Goal: Task Accomplishment & Management: Use online tool/utility

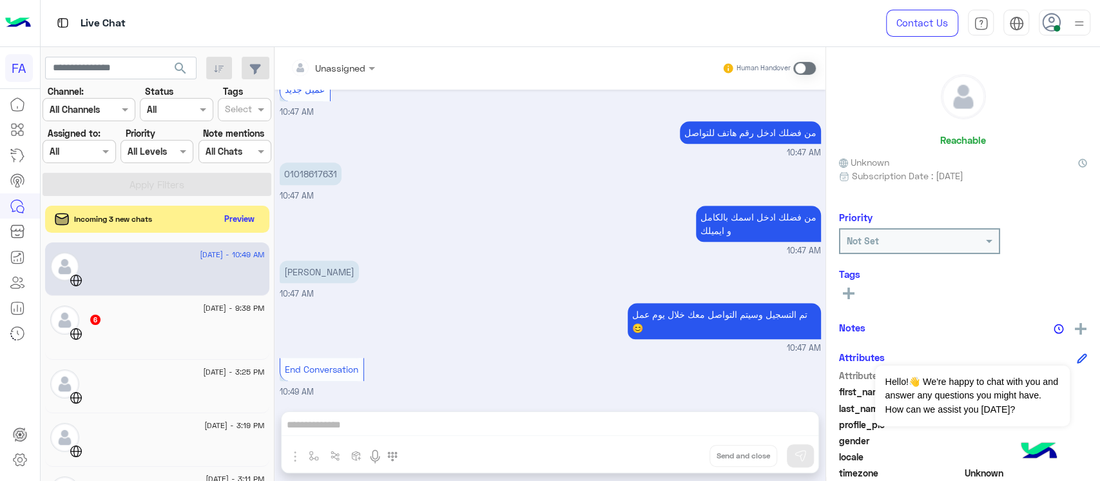
click at [242, 222] on button "Preview" at bounding box center [240, 218] width 40 height 17
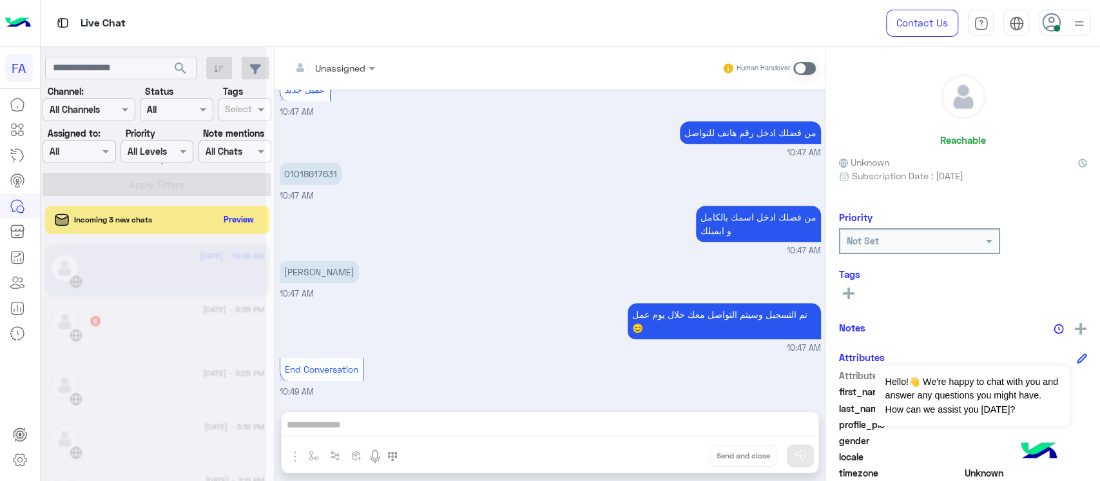
click at [242, 222] on div at bounding box center [154, 245] width 226 height 481
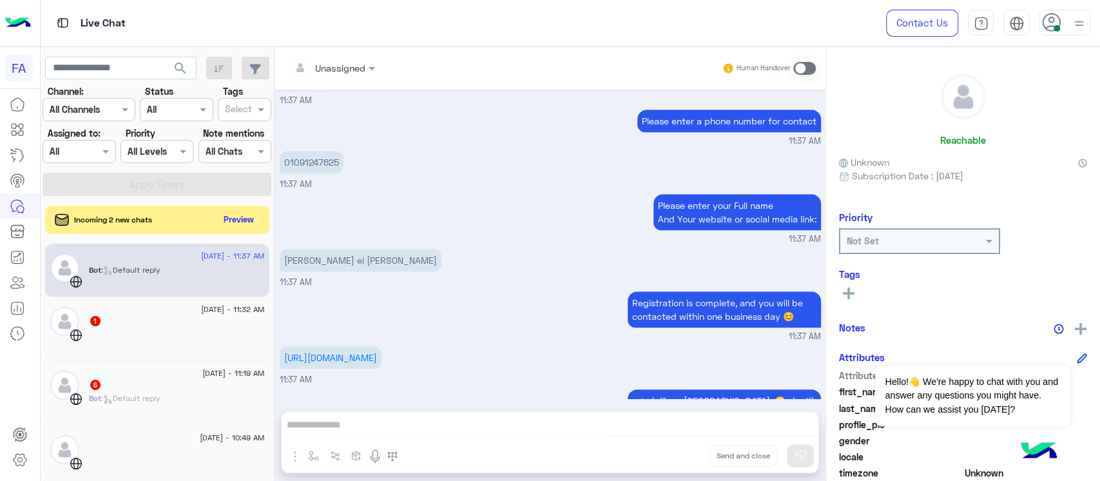
scroll to position [642, 0]
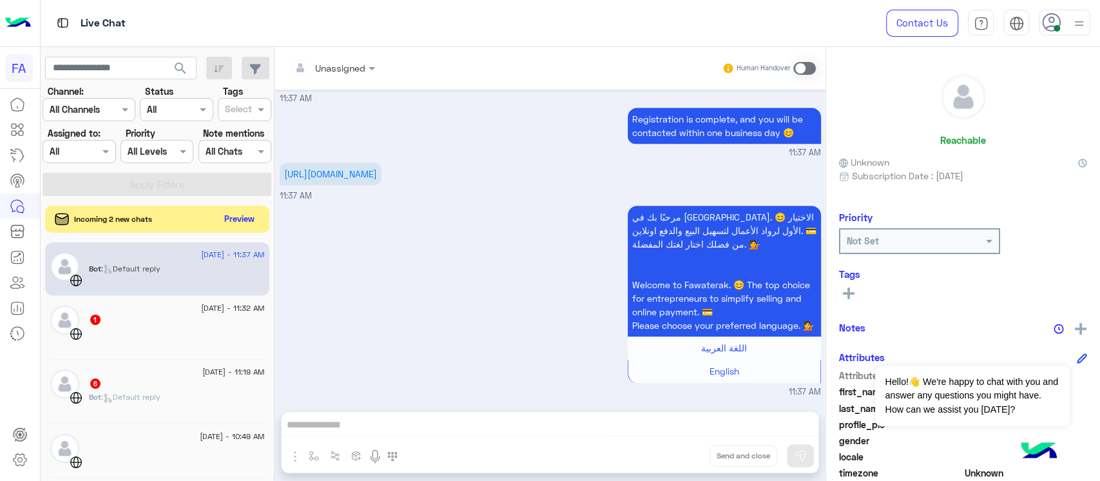
click at [256, 215] on button "Preview" at bounding box center [240, 218] width 40 height 17
